Goal: Information Seeking & Learning: Check status

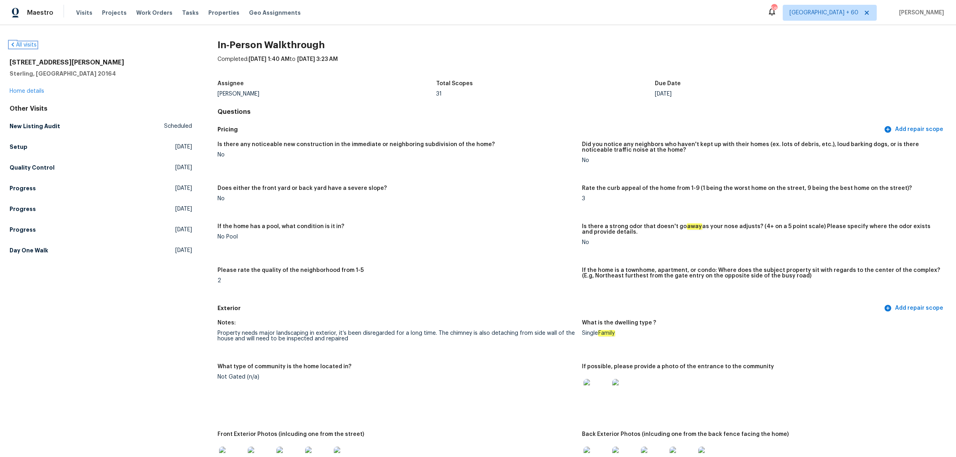
click at [34, 44] on link "All visits" at bounding box center [23, 45] width 27 height 6
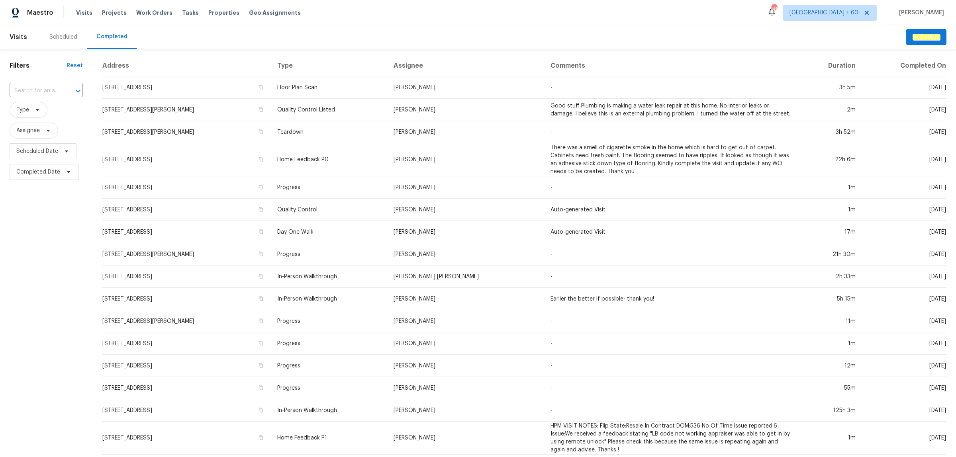
click at [43, 91] on input "text" at bounding box center [35, 91] width 51 height 12
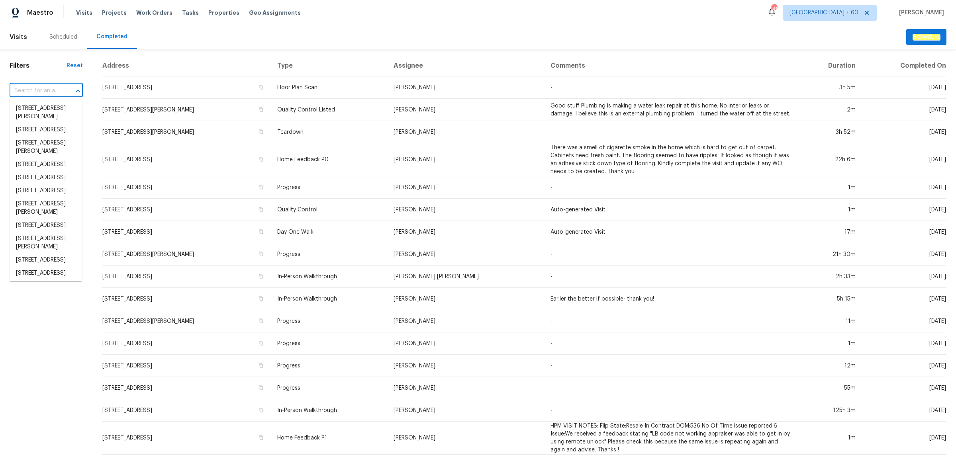
paste input "[STREET_ADDRESS]"
type input "[STREET_ADDRESS]"
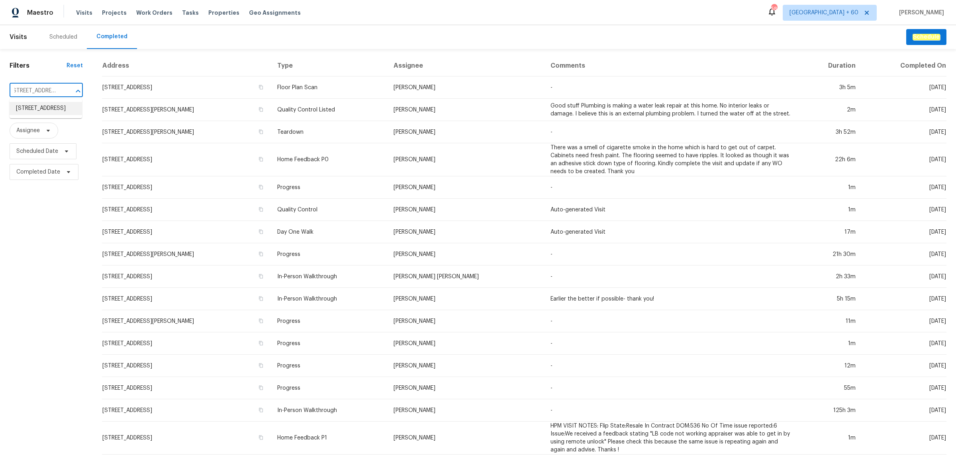
click at [47, 110] on li "[STREET_ADDRESS]" at bounding box center [46, 108] width 73 height 13
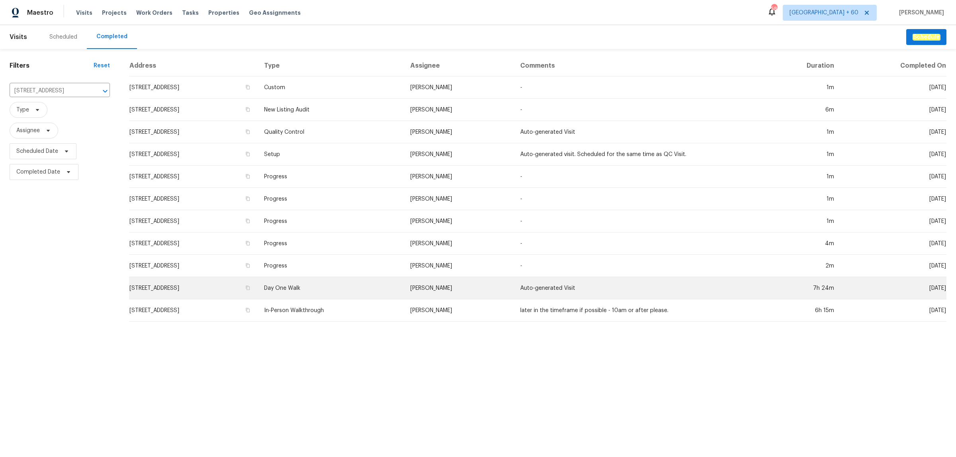
click at [375, 291] on td "Day One Walk" at bounding box center [331, 288] width 146 height 22
